Goal: Information Seeking & Learning: Find contact information

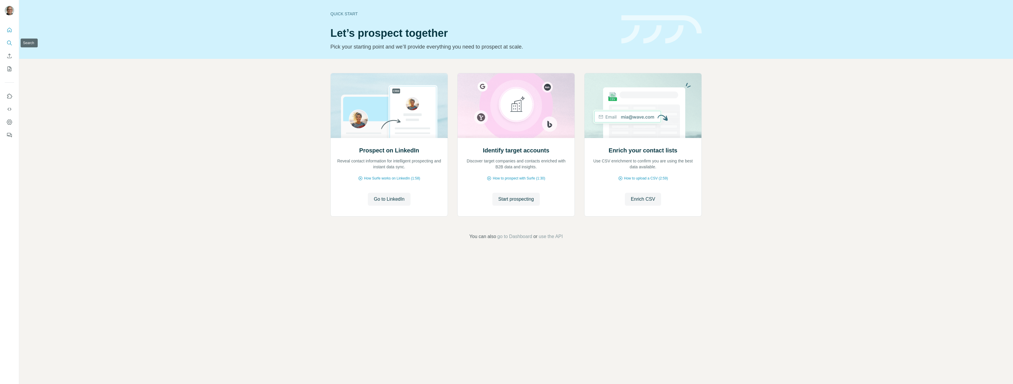
click at [9, 40] on icon "Search" at bounding box center [9, 43] width 6 height 6
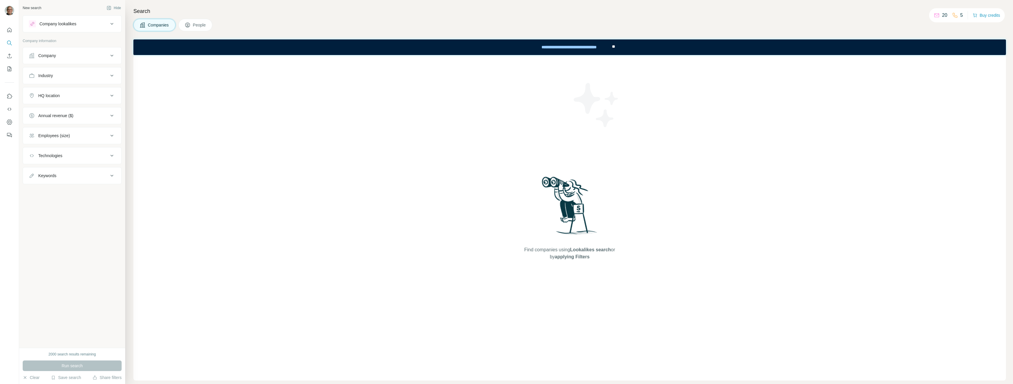
click at [152, 28] on button "Companies" at bounding box center [154, 25] width 42 height 12
click at [372, 15] on icon at bounding box center [937, 15] width 6 height 6
click at [192, 24] on button "People" at bounding box center [195, 25] width 34 height 12
click at [74, 145] on button "Company" at bounding box center [72, 147] width 98 height 14
click at [69, 170] on input "text" at bounding box center [72, 173] width 87 height 11
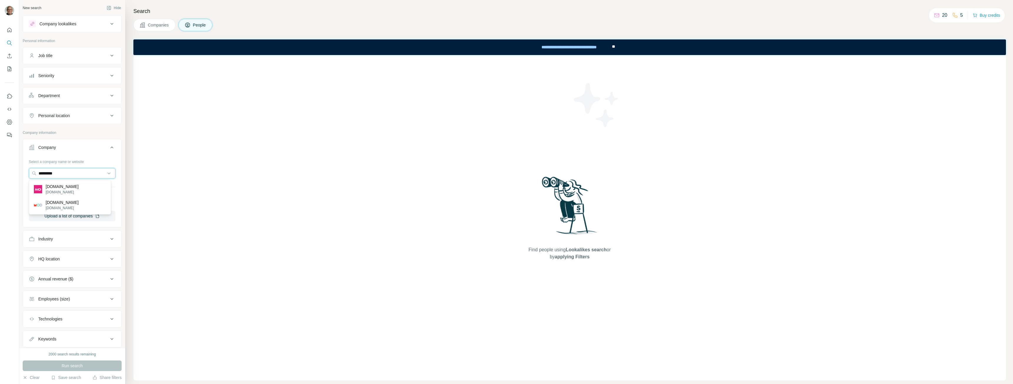
drag, startPoint x: 70, startPoint y: 174, endPoint x: 14, endPoint y: 167, distance: 56.4
click at [16, 168] on div "New search Hide Company lookalikes Personal information Job title Seniority Dep…" at bounding box center [506, 192] width 1013 height 384
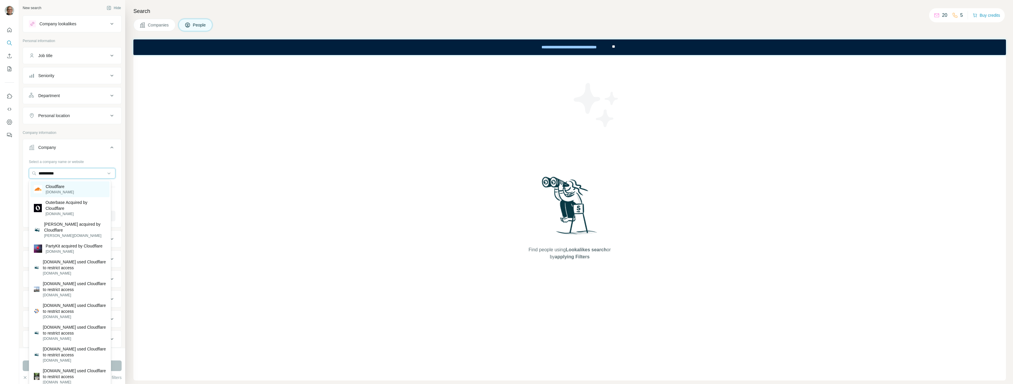
type input "**********"
click at [63, 170] on p "[DOMAIN_NAME]" at bounding box center [60, 192] width 28 height 5
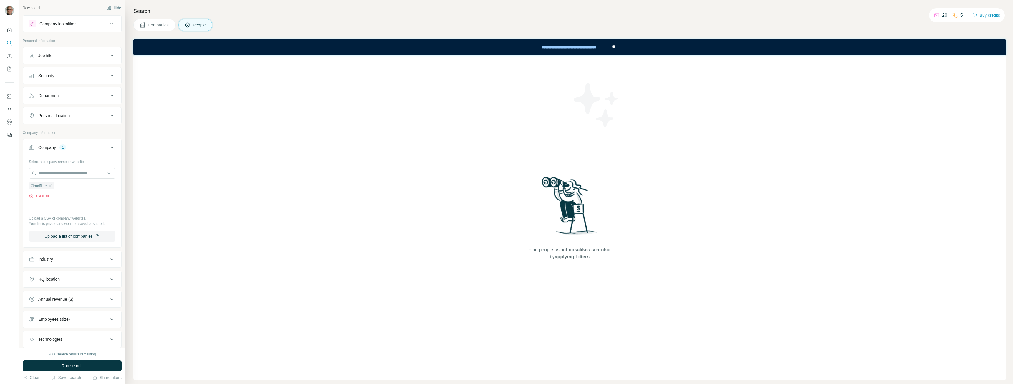
click at [60, 56] on div "Job title" at bounding box center [68, 56] width 79 height 6
click at [57, 70] on input "text" at bounding box center [66, 70] width 75 height 11
type input "*********"
click at [83, 170] on button "Run search" at bounding box center [72, 366] width 99 height 11
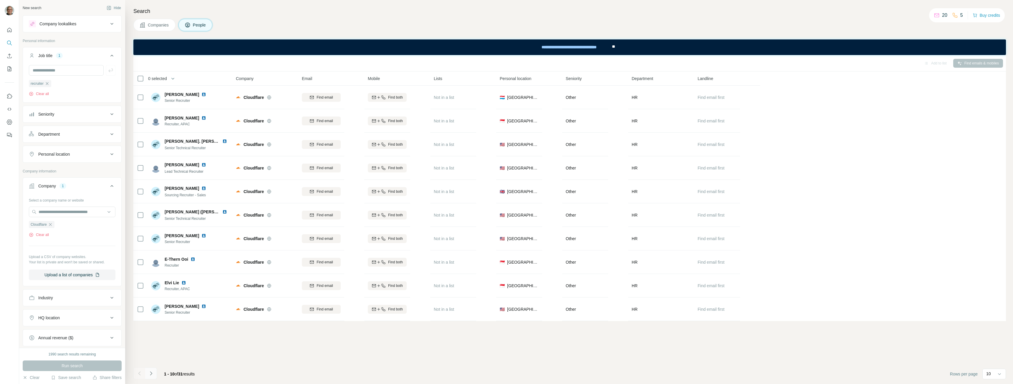
click at [151, 170] on icon "Navigate to next page" at bounding box center [151, 374] width 6 height 6
